Goal: Task Accomplishment & Management: Manage account settings

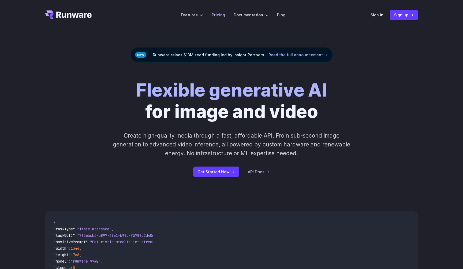
click at [219, 16] on link "Pricing" at bounding box center [218, 15] width 13 height 6
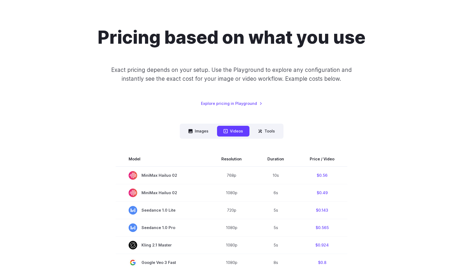
scroll to position [30, 0]
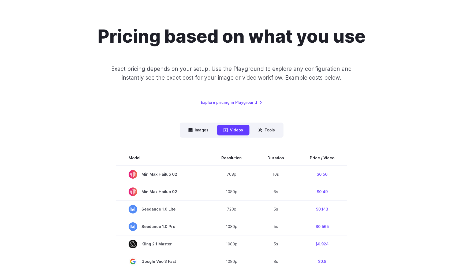
click at [243, 103] on link "Explore pricing in Playground" at bounding box center [231, 102] width 61 height 6
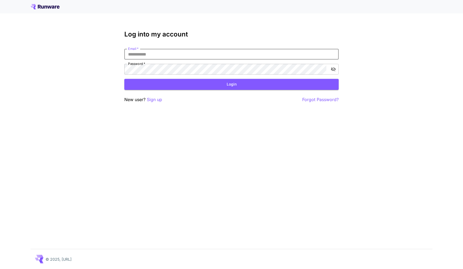
type input "**********"
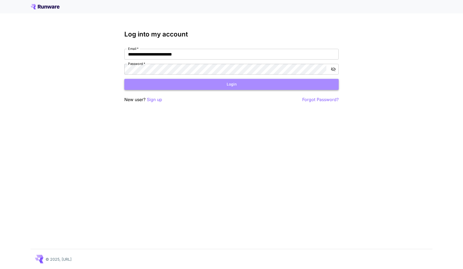
click at [201, 88] on button "Login" at bounding box center [231, 84] width 215 height 11
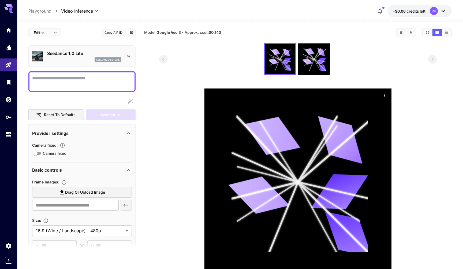
click at [7, 8] on icon at bounding box center [8, 7] width 9 height 6
click at [7, 10] on icon at bounding box center [8, 7] width 9 height 6
click at [7, 30] on icon "Home" at bounding box center [8, 28] width 5 height 5
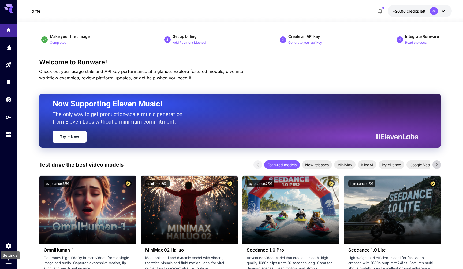
click at [8, 259] on div "Settings" at bounding box center [10, 254] width 20 height 12
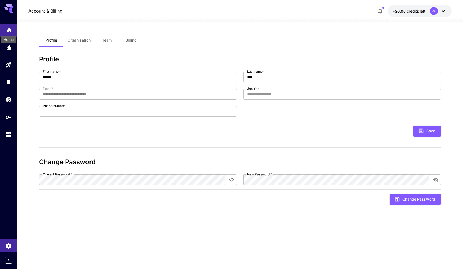
click at [10, 31] on icon "Home" at bounding box center [9, 28] width 6 height 6
